Goal: Task Accomplishment & Management: Manage account settings

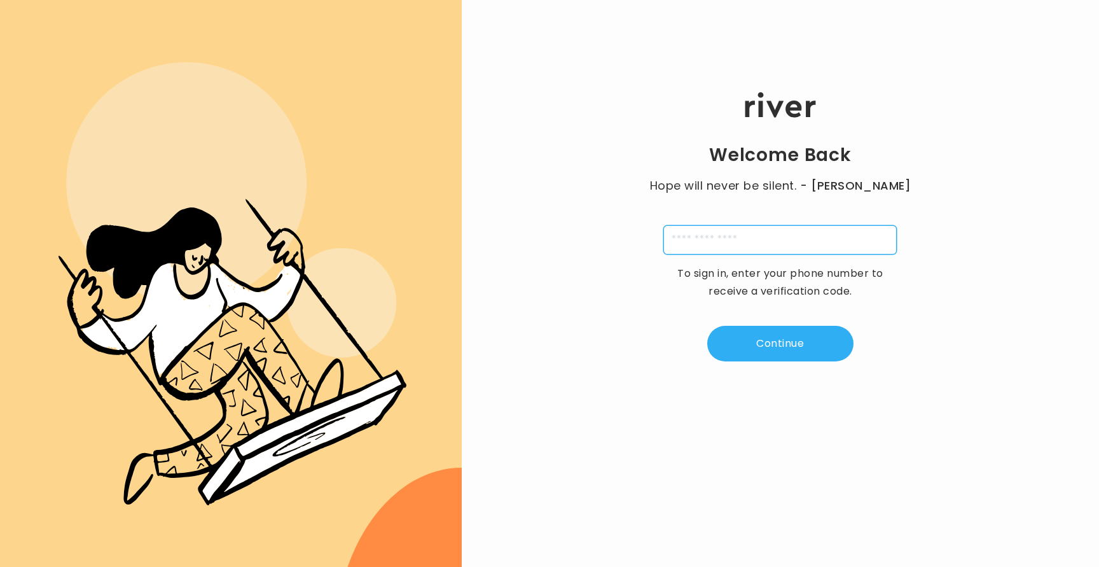
click at [806, 251] on input "tel" at bounding box center [779, 239] width 233 height 29
paste input "**********"
type input "**********"
click at [970, 355] on div "**********" at bounding box center [780, 227] width 637 height 340
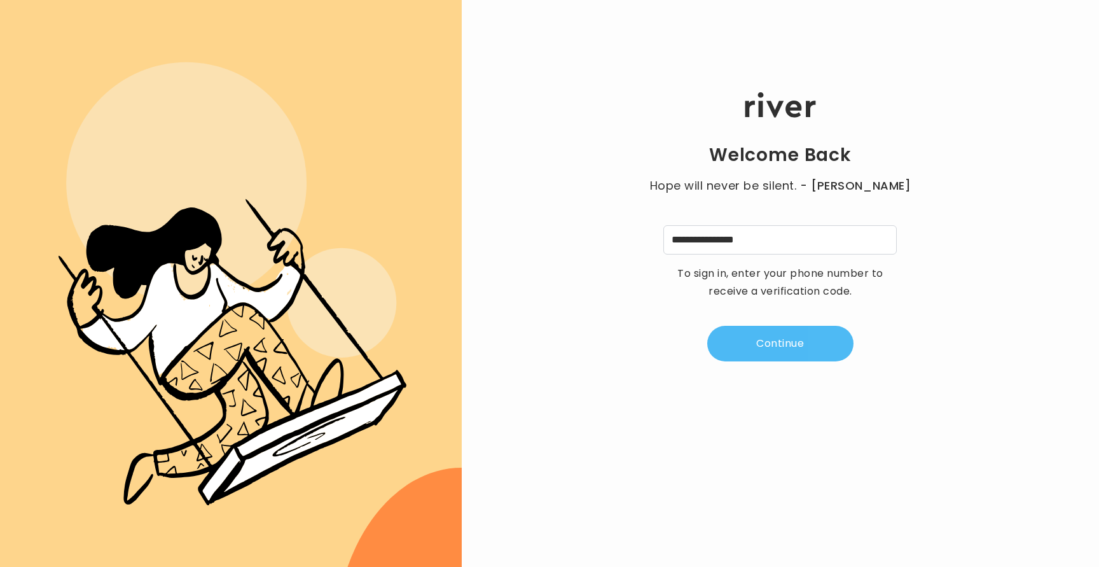
click at [823, 335] on button "Continue" at bounding box center [780, 344] width 146 height 36
type input "*"
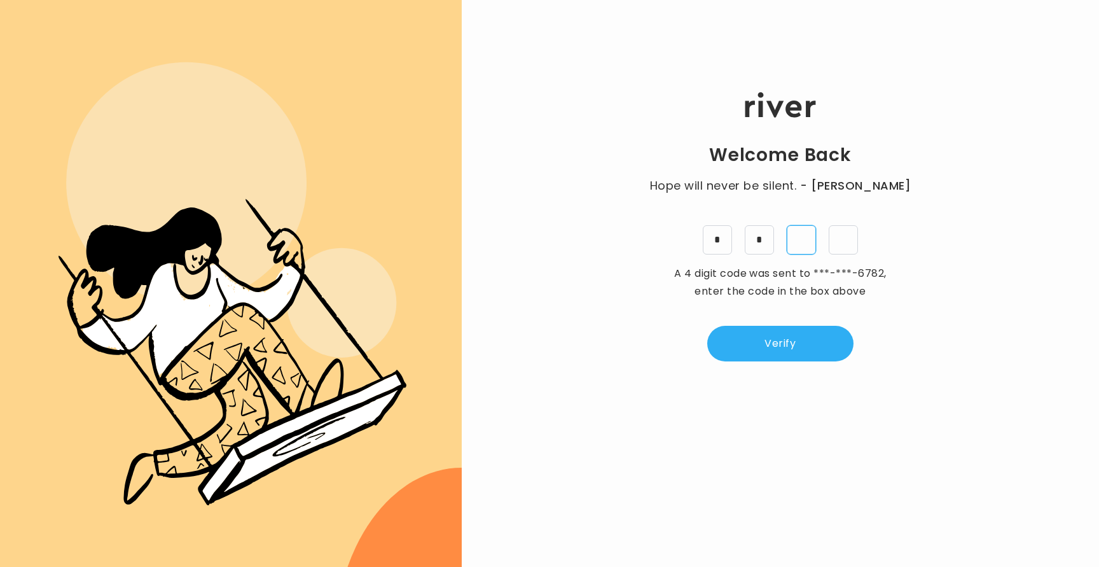
type input "*"
click at [852, 340] on button "Verify" at bounding box center [780, 344] width 146 height 36
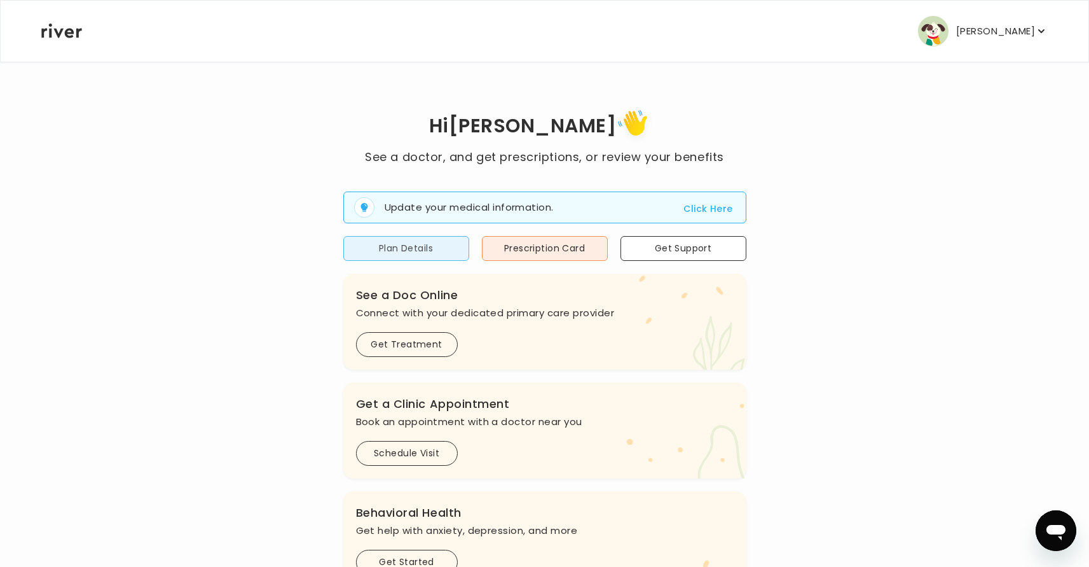
click at [425, 252] on button "Plan Details" at bounding box center [406, 248] width 126 height 25
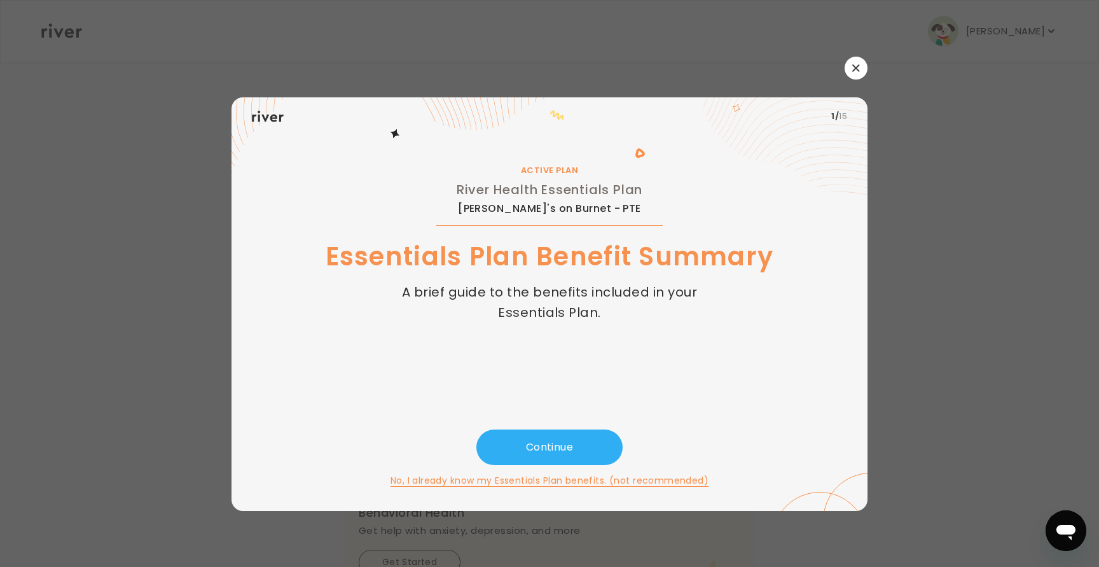
click at [867, 65] on button "button" at bounding box center [855, 68] width 23 height 23
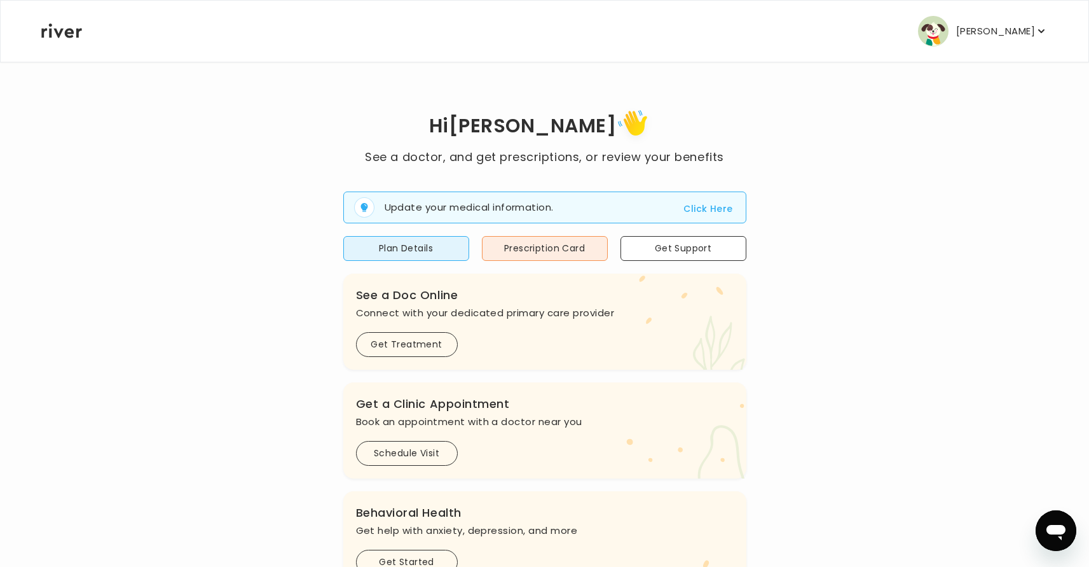
click at [1038, 26] on icon "button" at bounding box center [1041, 31] width 13 height 13
click at [849, 140] on div "Hi Alex See a doctor, and get prescriptions, or review your benefits Update you…" at bounding box center [545, 455] width 1008 height 699
click at [411, 249] on button "Plan Details" at bounding box center [406, 248] width 126 height 25
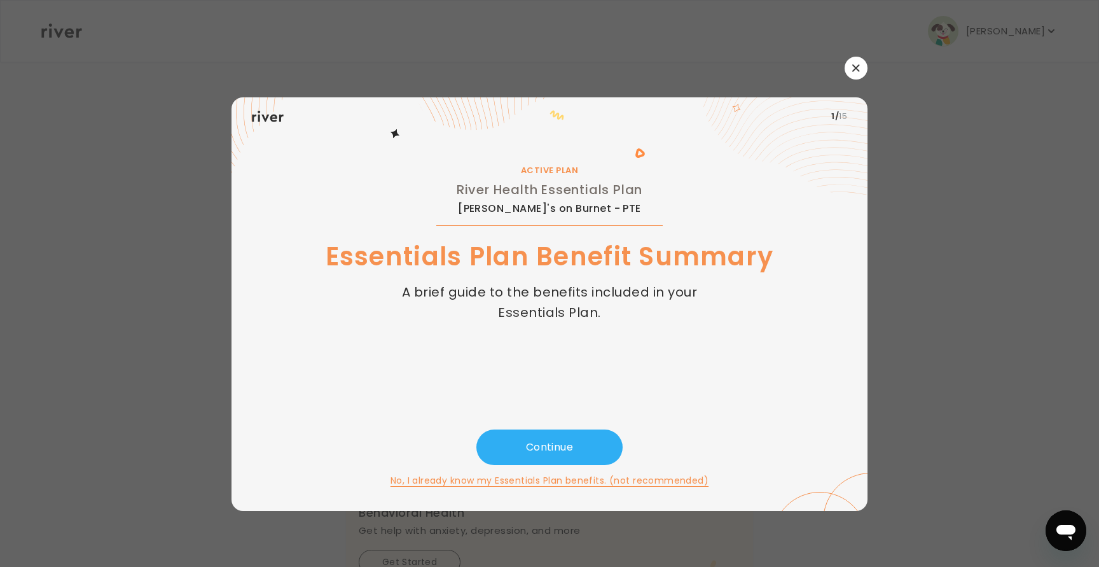
click at [856, 71] on button "button" at bounding box center [855, 68] width 23 height 23
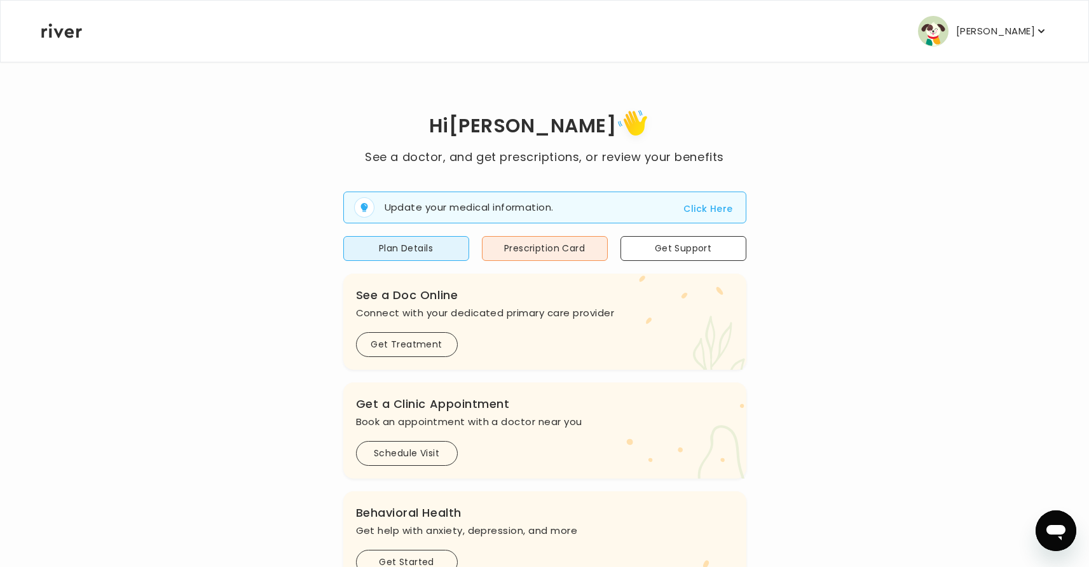
click at [1017, 41] on button "[PERSON_NAME]" at bounding box center [983, 31] width 130 height 31
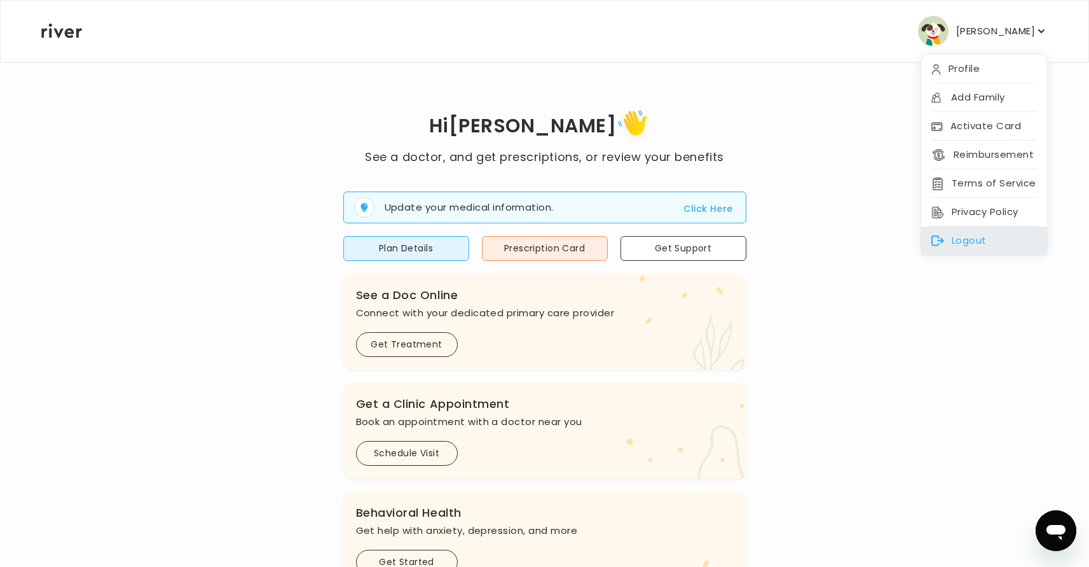
click at [976, 242] on div "Logout" at bounding box center [984, 240] width 126 height 29
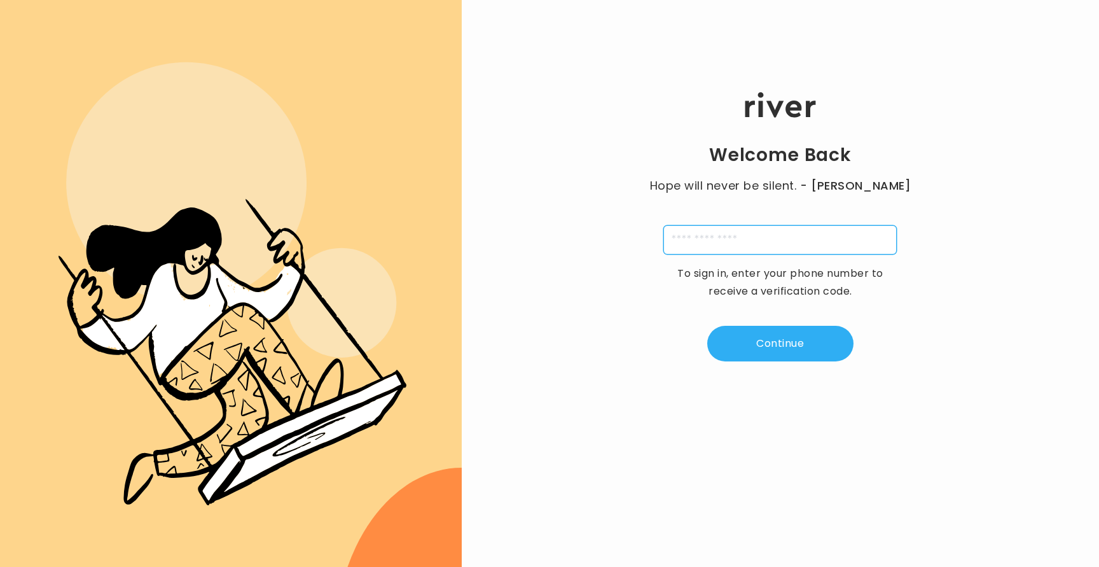
click at [739, 241] on input "tel" at bounding box center [779, 239] width 233 height 29
paste input "**********"
type input "**********"
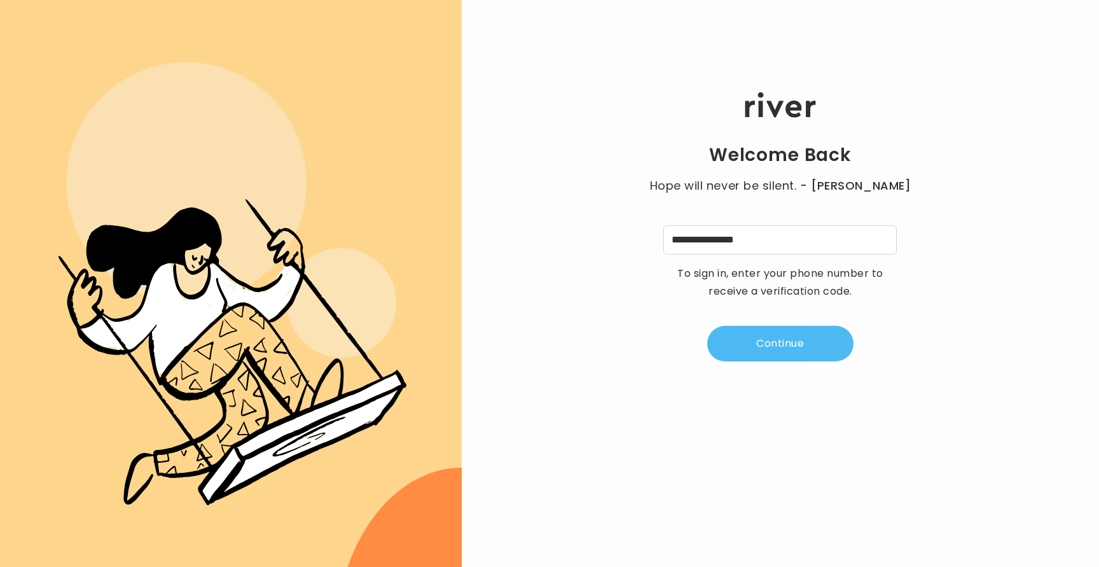
click at [844, 341] on button "Continue" at bounding box center [780, 344] width 146 height 36
type input "*"
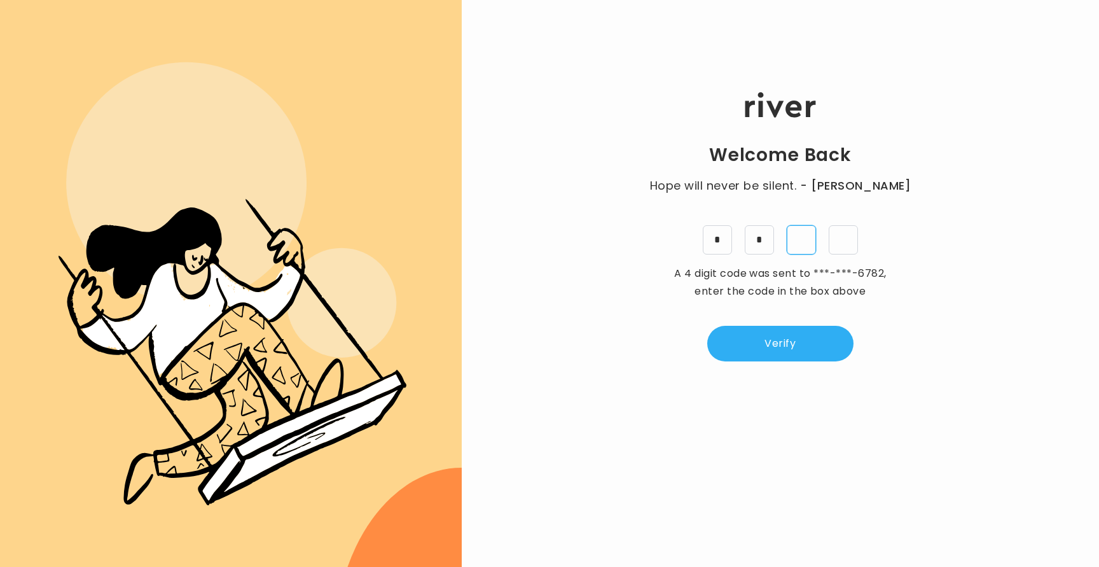
type input "*"
click at [818, 356] on button "Verify" at bounding box center [780, 344] width 146 height 36
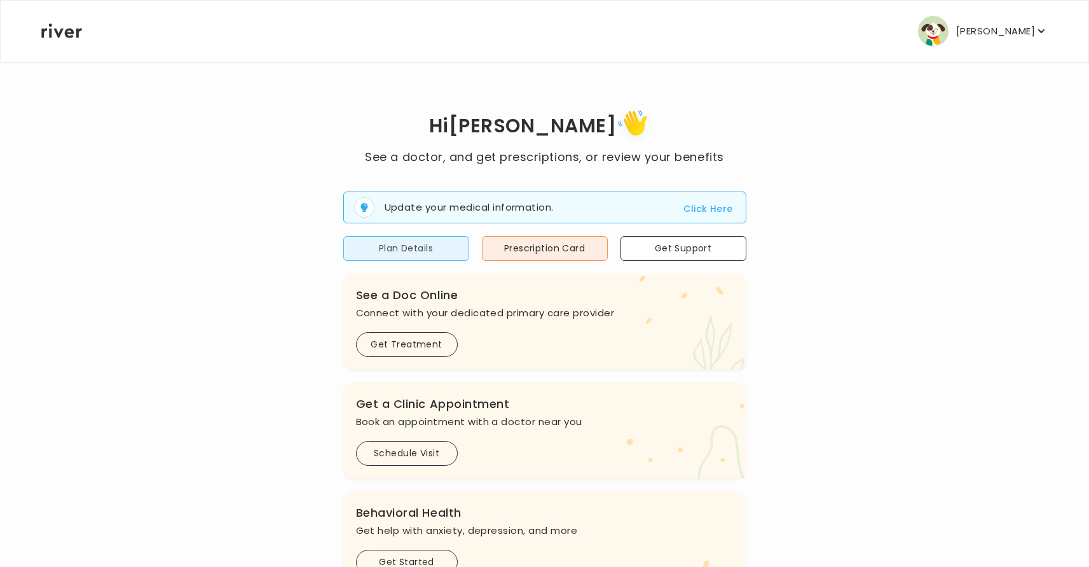
click at [386, 245] on button "Plan Details" at bounding box center [406, 248] width 126 height 25
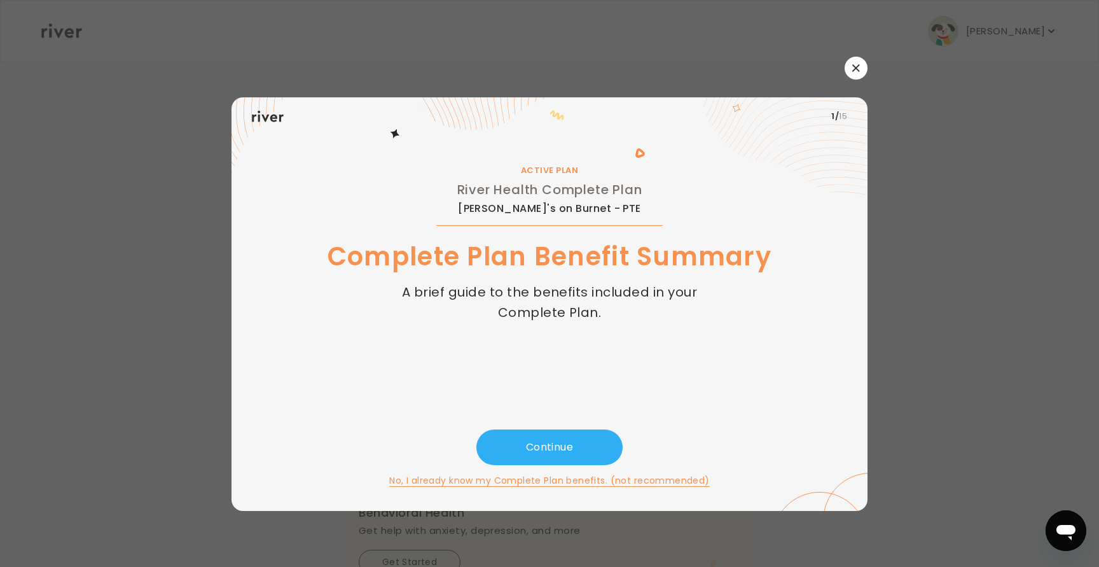
click at [844, 65] on button "button" at bounding box center [855, 68] width 23 height 23
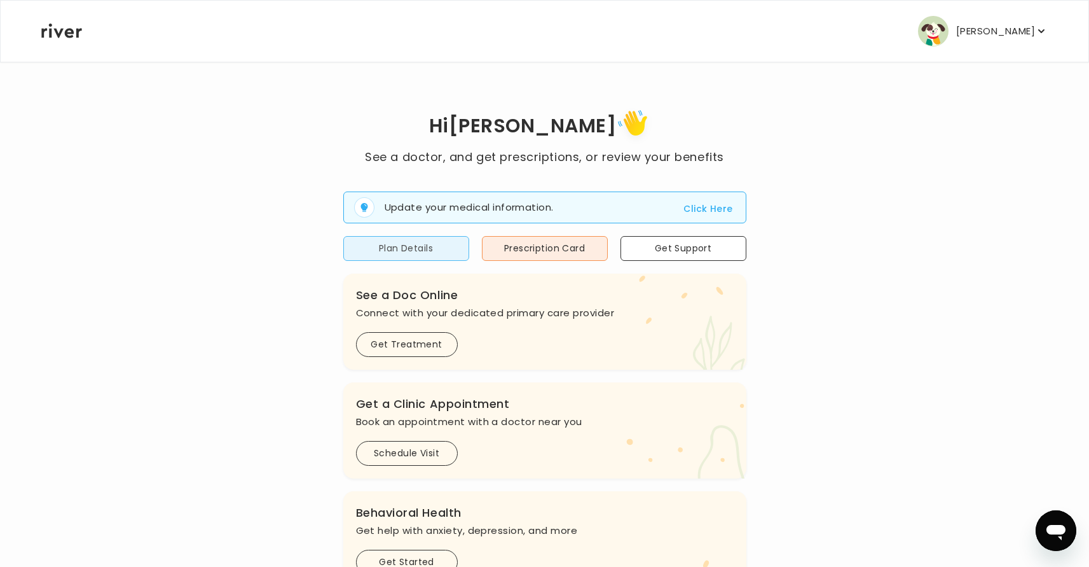
click at [418, 245] on button "Plan Details" at bounding box center [406, 248] width 126 height 25
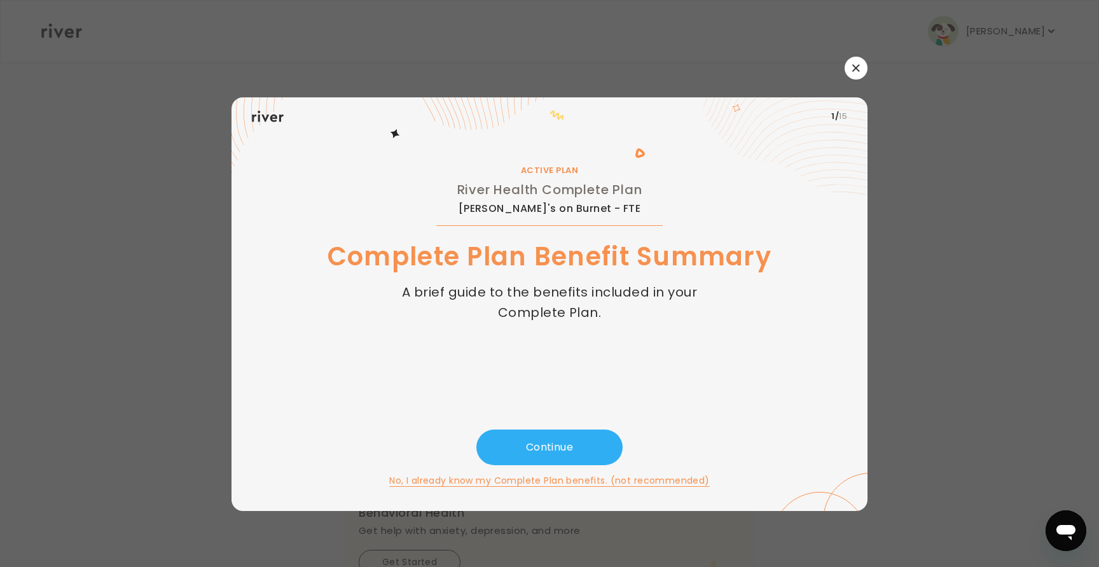
drag, startPoint x: 858, startPoint y: 71, endPoint x: 937, endPoint y: 52, distance: 80.5
click at [858, 71] on icon "button" at bounding box center [855, 67] width 7 height 7
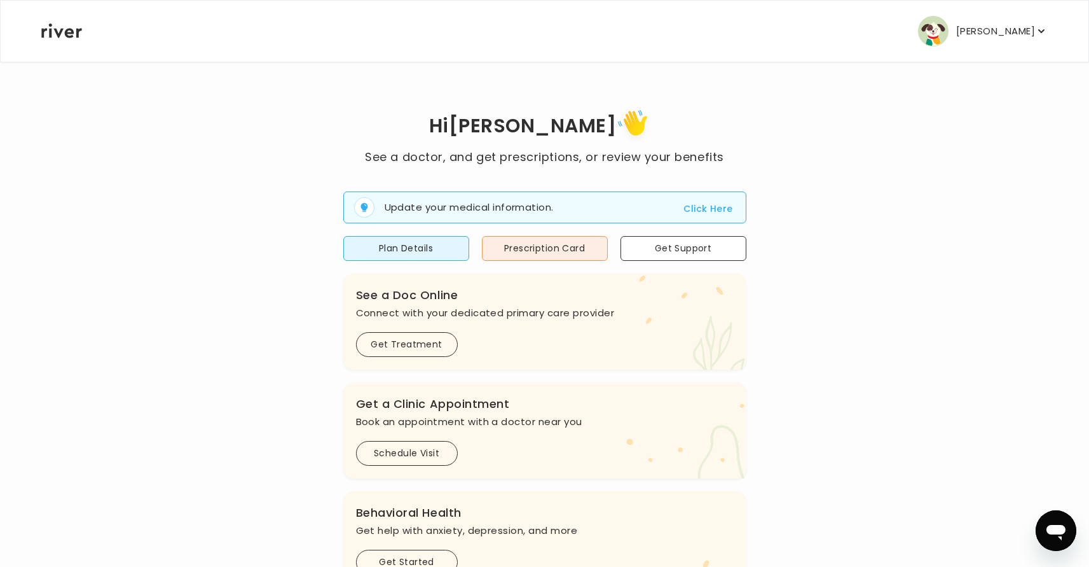
click at [1017, 28] on p "[PERSON_NAME]" at bounding box center [995, 31] width 79 height 18
